Goal: Task Accomplishment & Management: Complete application form

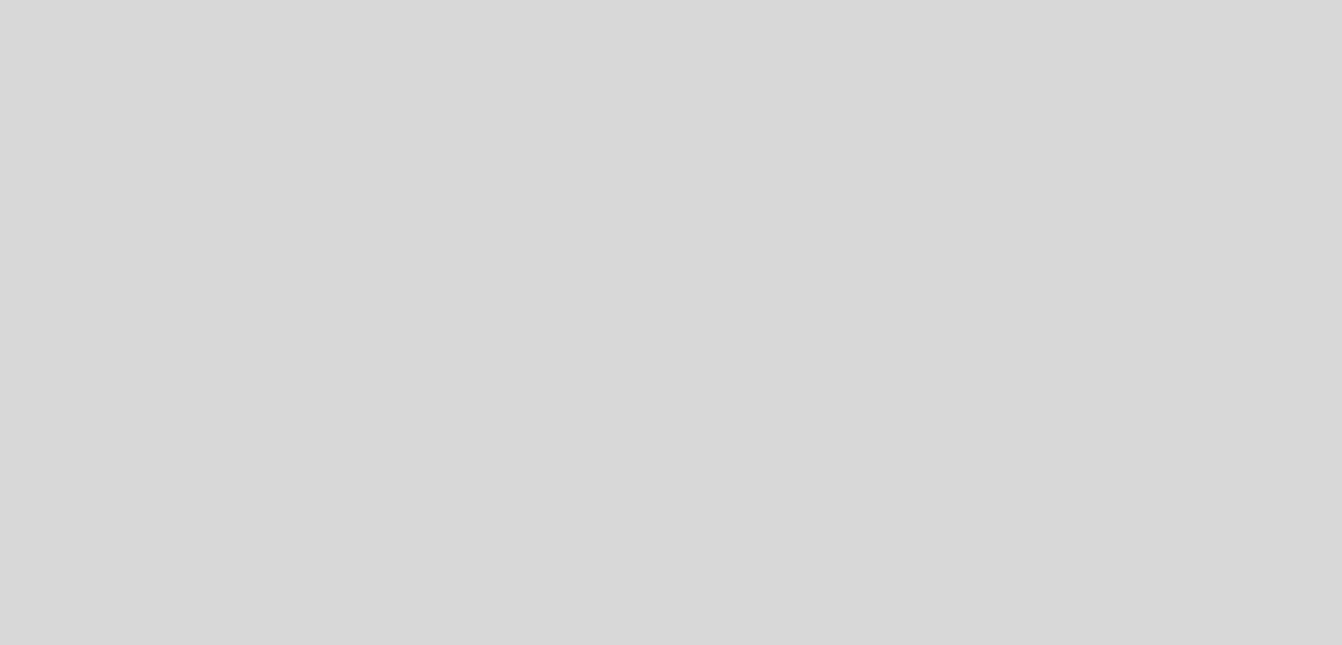
select select "es"
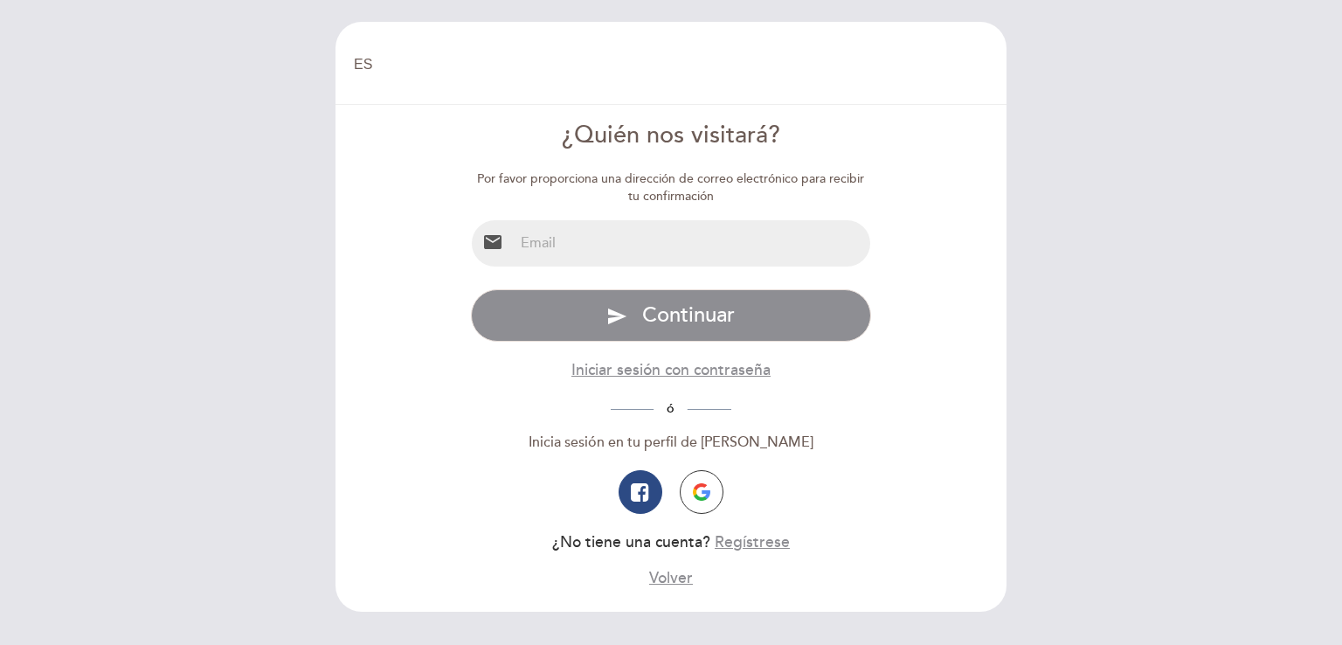
click at [721, 247] on input "email" at bounding box center [692, 243] width 357 height 46
type input "[EMAIL_ADDRESS][DOMAIN_NAME]"
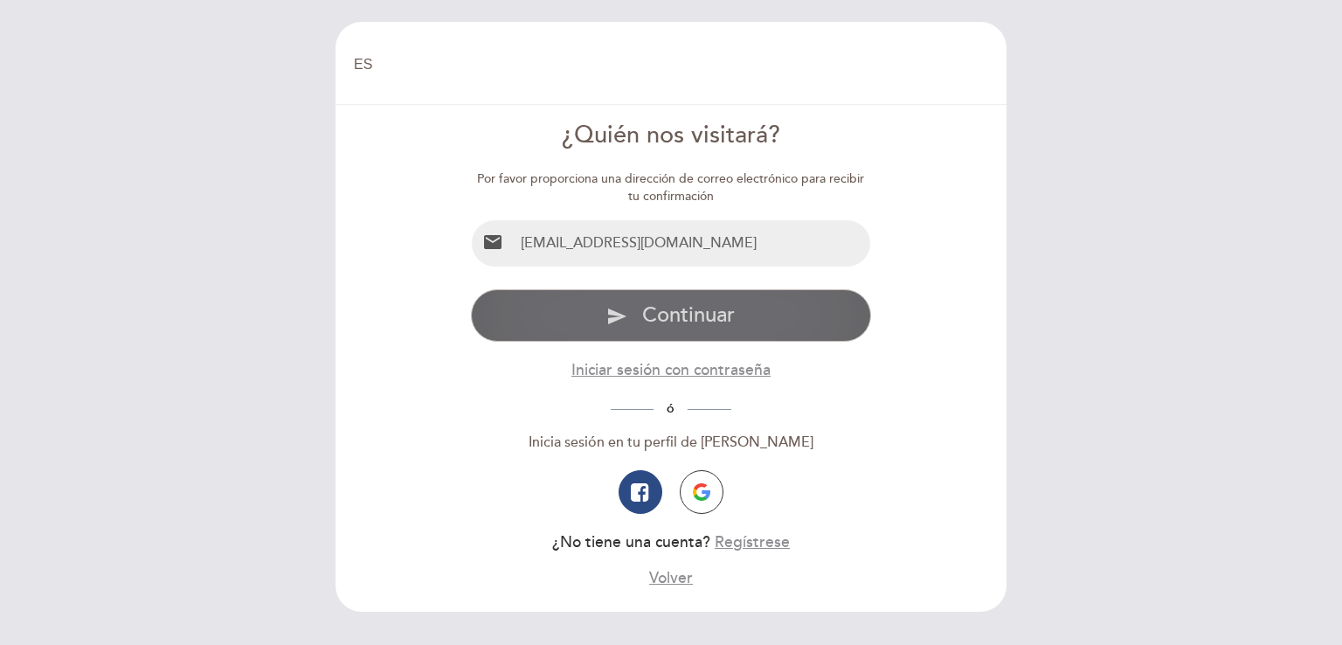
click at [675, 323] on span "Continuar" at bounding box center [688, 314] width 93 height 25
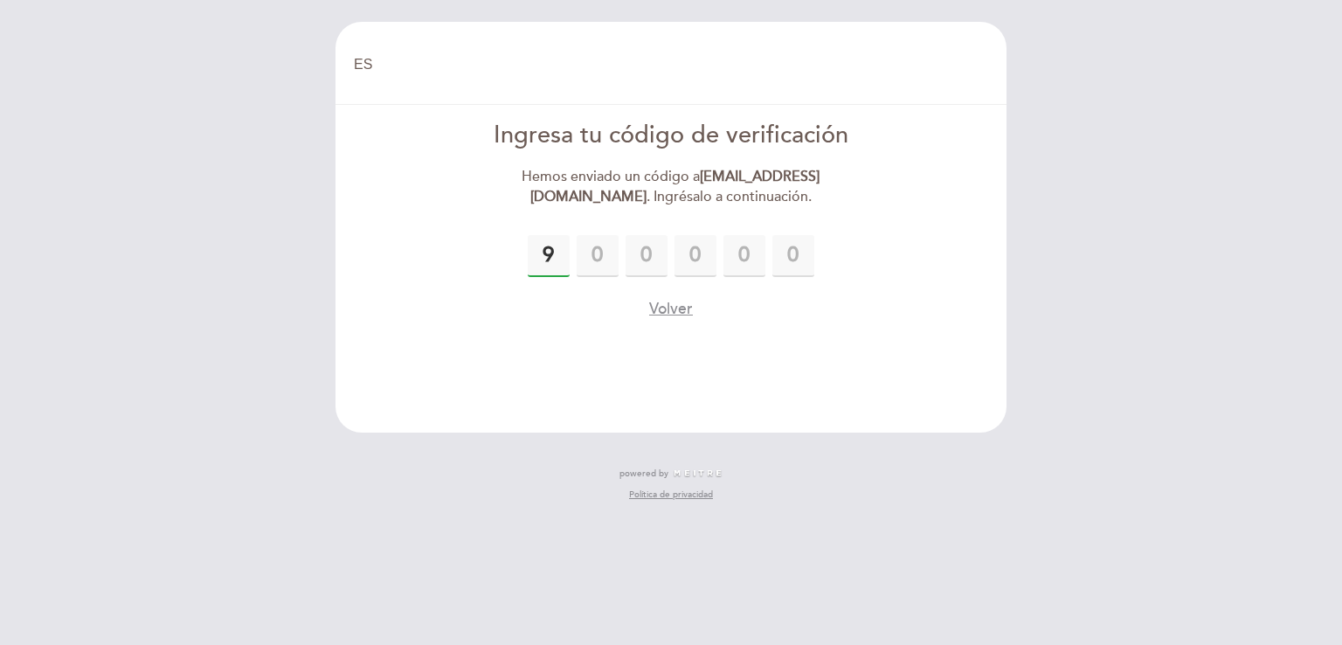
type input "9"
type input "1"
type input "6"
type input "0"
type input "6"
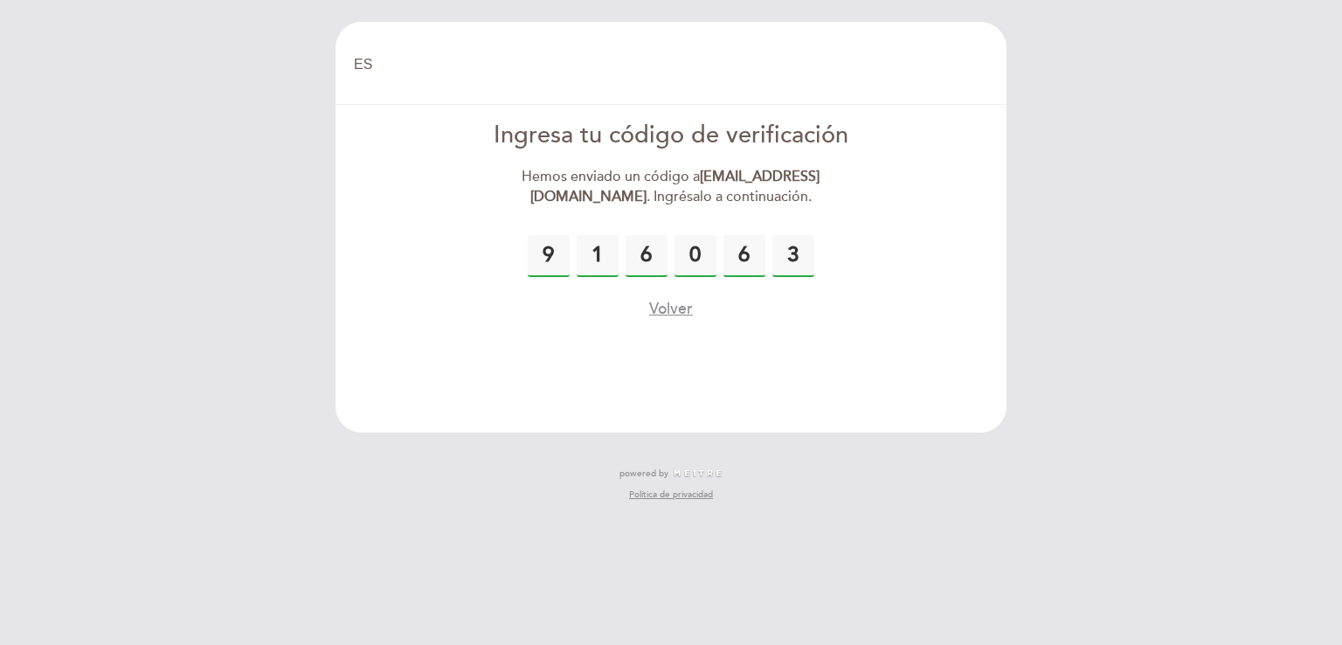
type input "3"
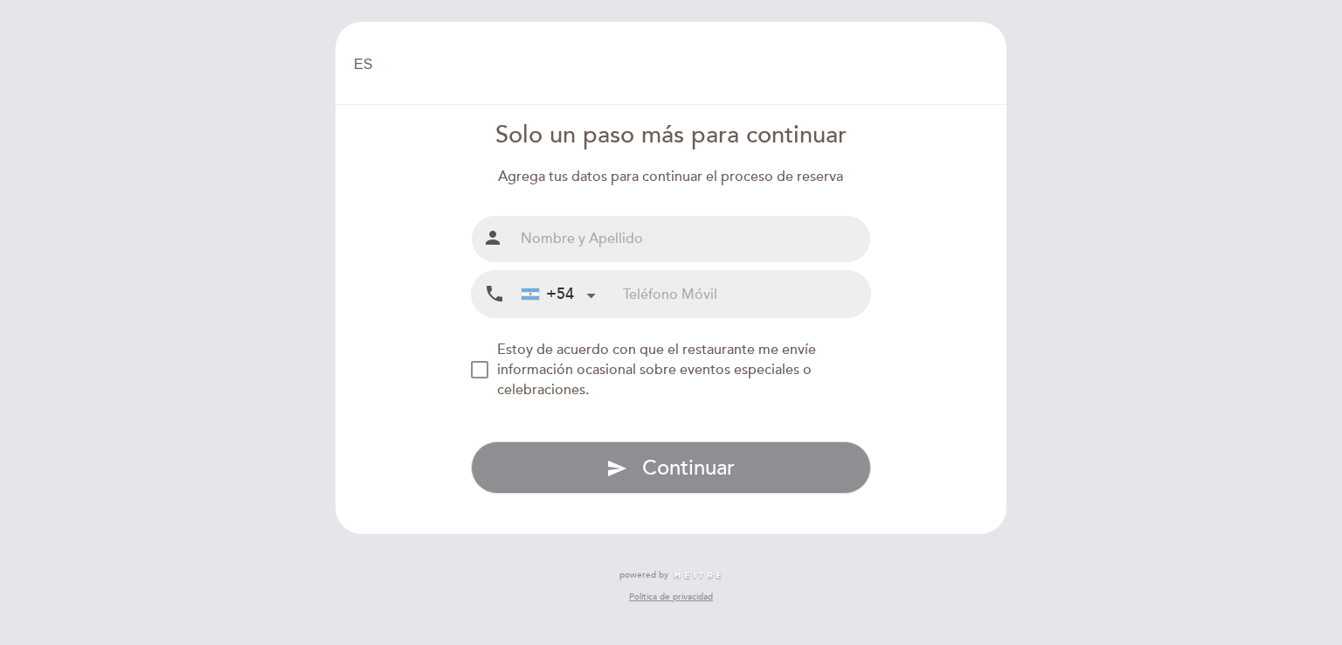
click at [607, 239] on input "text" at bounding box center [692, 239] width 357 height 46
type input "[PERSON_NAME]"
click at [683, 299] on input "tel" at bounding box center [746, 294] width 247 height 46
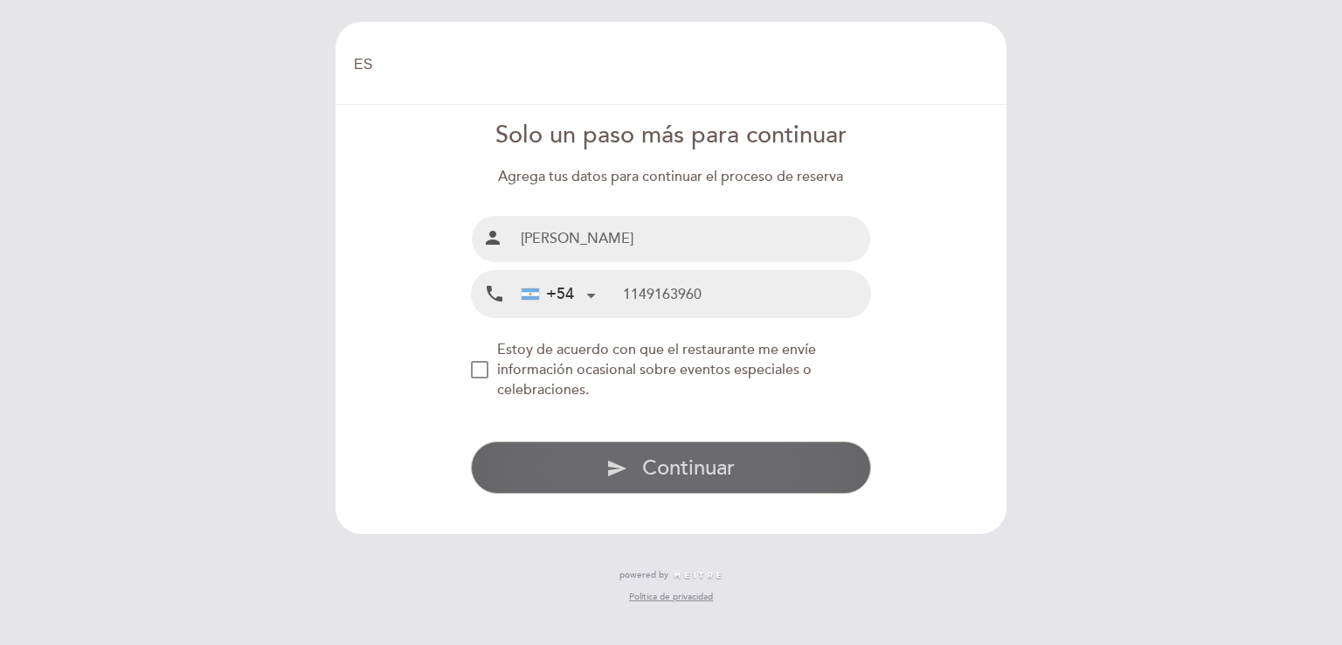
type input "1149163960"
click at [719, 466] on span "Continuar" at bounding box center [688, 467] width 93 height 25
